Goal: Information Seeking & Learning: Learn about a topic

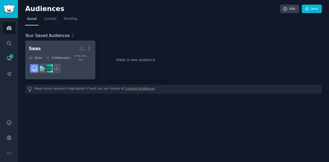
click at [49, 52] on h2 "Saas More" at bounding box center [60, 48] width 63 height 9
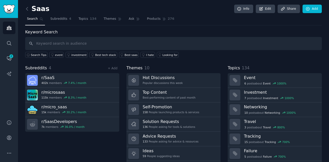
scroll to position [14, 0]
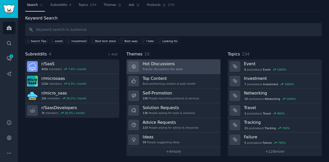
click at [186, 66] on link "Hot Discussions Popular discussions this week" at bounding box center [173, 66] width 94 height 15
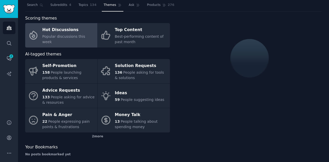
click at [70, 40] on span "Popular discussions this week" at bounding box center [63, 39] width 43 height 10
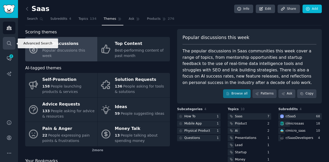
click at [10, 46] on link "Search" at bounding box center [9, 43] width 13 height 13
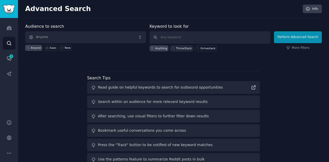
click at [184, 47] on div "ThriveStack" at bounding box center [184, 48] width 16 height 4
type input "ThriveStack"
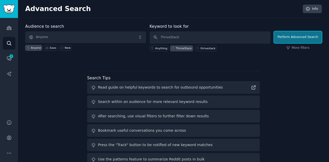
click at [308, 39] on button "Perform Advanced Search" at bounding box center [298, 37] width 48 height 12
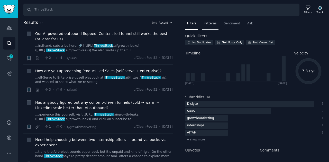
click at [208, 24] on span "Patterns" at bounding box center [209, 23] width 13 height 5
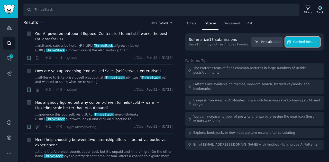
click at [303, 42] on span "Cached Results" at bounding box center [305, 42] width 24 height 5
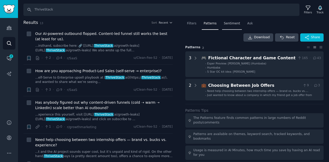
click at [224, 25] on div "Sentiment" at bounding box center [232, 25] width 20 height 11
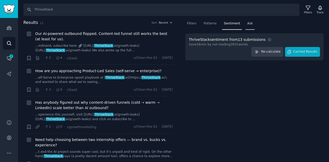
click at [247, 28] on div "Ask" at bounding box center [249, 25] width 9 height 11
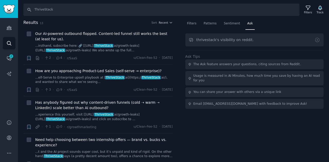
type input "thrivestack's visibility on reddit."
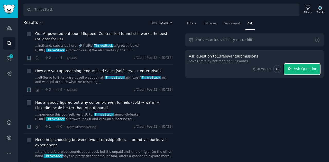
click at [296, 66] on span "Ask Question" at bounding box center [305, 68] width 24 height 5
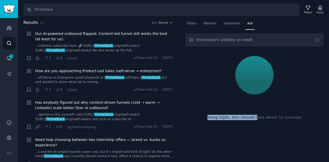
drag, startPoint x: 257, startPoint y: 125, endPoint x: 260, endPoint y: 59, distance: 66.3
click at [260, 59] on div "Hang tight, this should take about 11 seconds" at bounding box center [254, 93] width 138 height 86
click at [285, 83] on div at bounding box center [254, 75] width 131 height 43
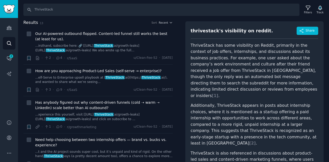
scroll to position [28, 0]
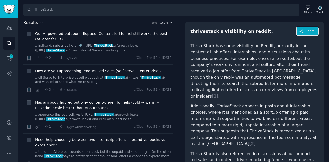
click at [311, 32] on span "Share" at bounding box center [309, 31] width 9 height 5
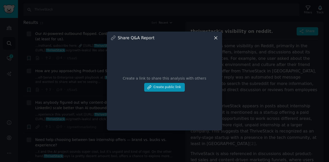
click at [217, 36] on icon at bounding box center [215, 37] width 5 height 5
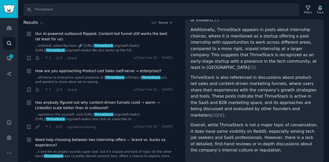
scroll to position [105, 0]
